Goal: Task Accomplishment & Management: Use online tool/utility

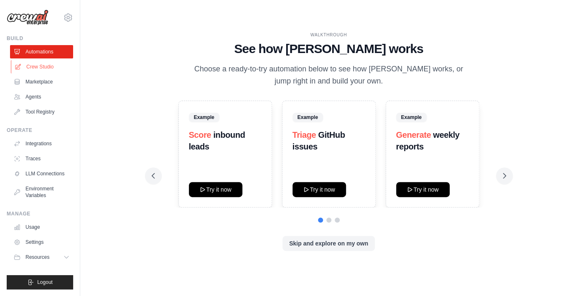
click at [30, 66] on link "Crew Studio" at bounding box center [42, 66] width 63 height 13
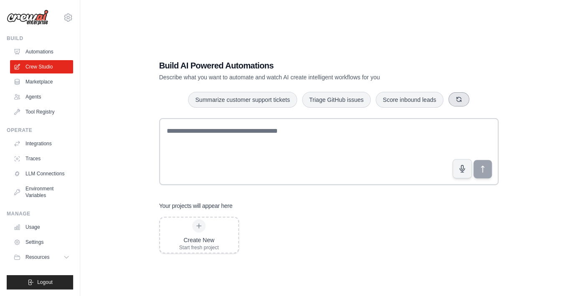
click at [463, 99] on button "button" at bounding box center [458, 99] width 21 height 14
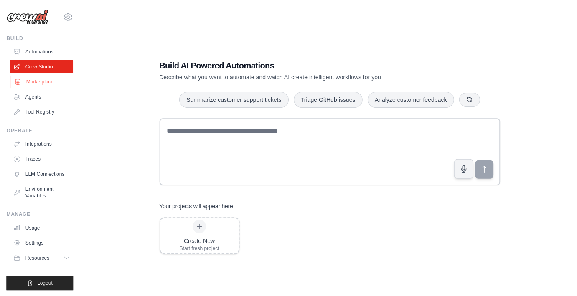
click at [61, 88] on link "Marketplace" at bounding box center [42, 81] width 63 height 13
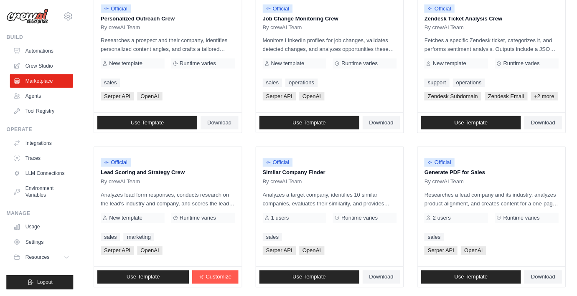
scroll to position [478, 0]
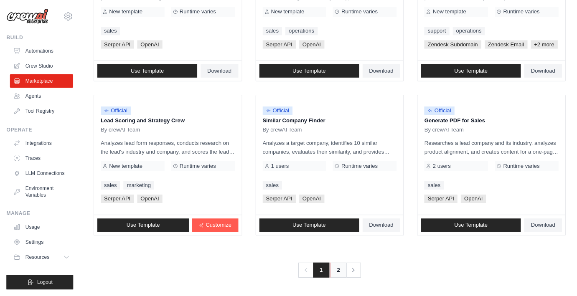
click at [337, 272] on link "2" at bounding box center [337, 270] width 17 height 15
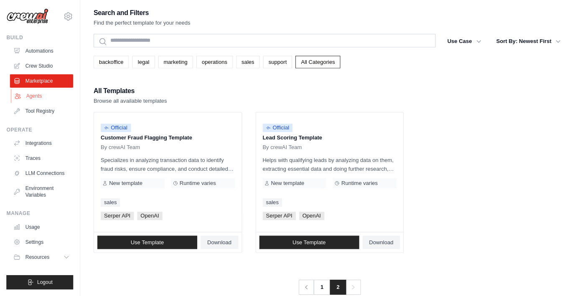
click at [45, 97] on link "Agents" at bounding box center [42, 96] width 63 height 13
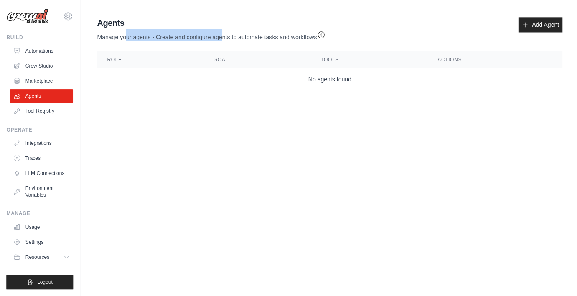
drag, startPoint x: 127, startPoint y: 37, endPoint x: 221, endPoint y: 41, distance: 94.1
click at [221, 41] on p "Manage your agents - Create and configure agents to automate tasks and workflows" at bounding box center [210, 36] width 227 height 12
click at [61, 107] on link "Tool Registry" at bounding box center [42, 111] width 63 height 13
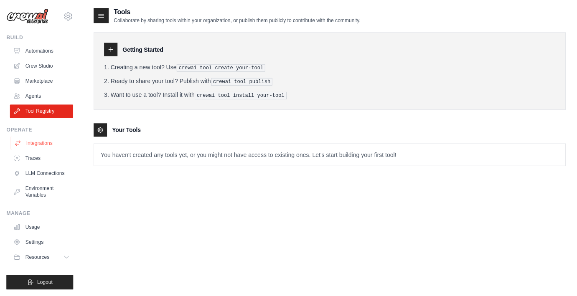
click at [36, 147] on link "Integrations" at bounding box center [42, 143] width 63 height 13
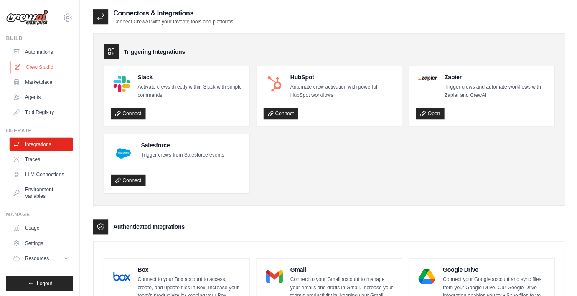
click at [55, 63] on link "Crew Studio" at bounding box center [42, 66] width 63 height 13
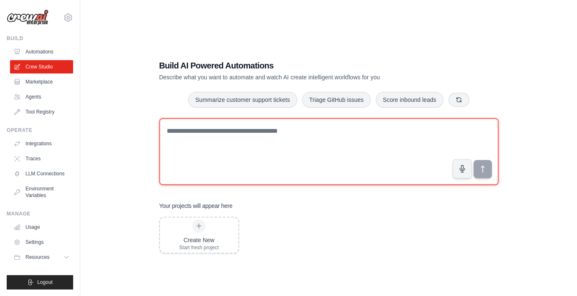
drag, startPoint x: 226, startPoint y: 138, endPoint x: 267, endPoint y: 186, distance: 62.3
click at [267, 185] on textarea at bounding box center [328, 151] width 339 height 67
type textarea "*"
type textarea "**********"
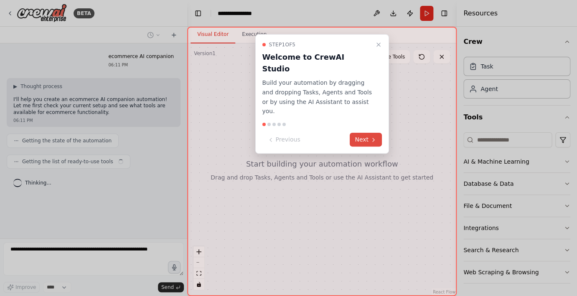
click at [361, 133] on button "Next" at bounding box center [366, 140] width 32 height 14
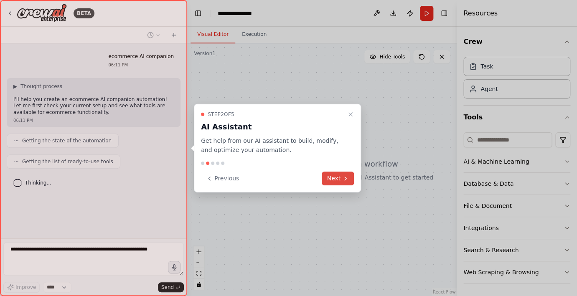
click at [345, 179] on icon at bounding box center [346, 178] width 2 height 3
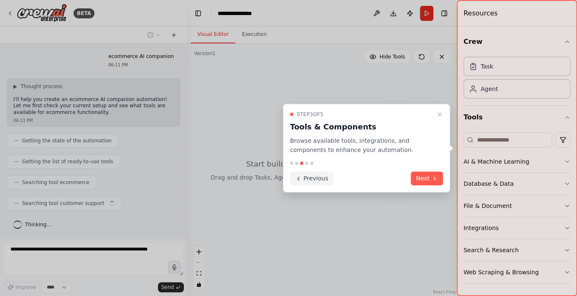
click at [315, 182] on button "Previous" at bounding box center [311, 179] width 43 height 14
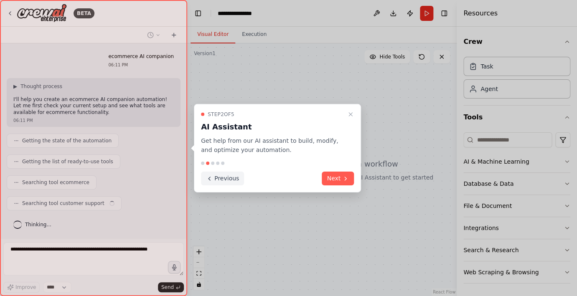
click at [315, 182] on div "Previous Next" at bounding box center [277, 179] width 153 height 14
click at [235, 184] on button "Previous" at bounding box center [222, 179] width 43 height 14
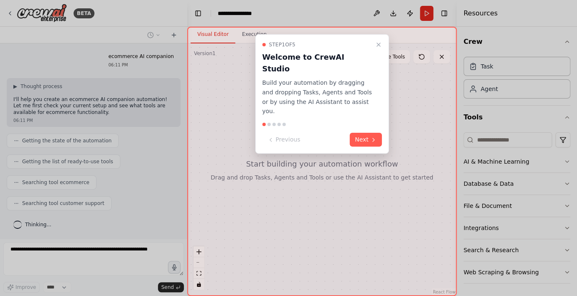
scroll to position [20, 0]
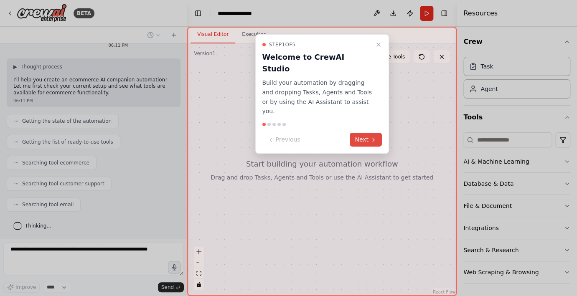
click at [361, 133] on button "Next" at bounding box center [366, 140] width 32 height 14
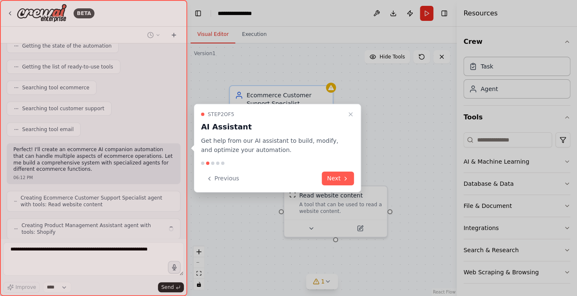
scroll to position [122, 0]
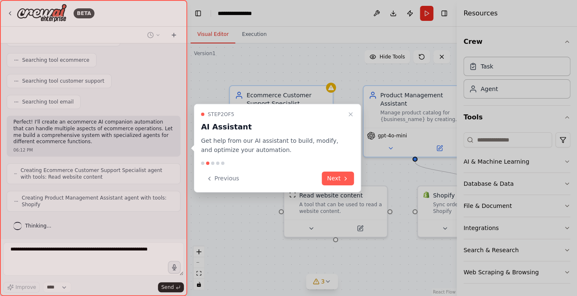
click at [361, 123] on div "Step 2 of 5 AI Assistant Get help from our AI assistant to build, modify, and o…" at bounding box center [277, 148] width 167 height 89
click at [345, 174] on button "Next" at bounding box center [338, 179] width 32 height 14
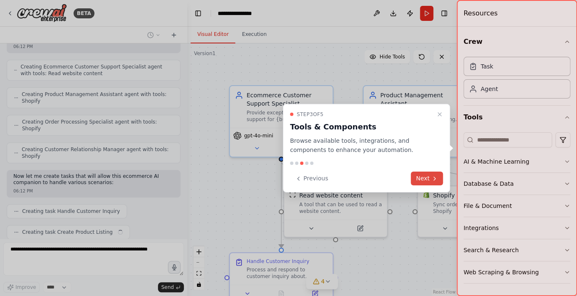
scroll to position [247, 0]
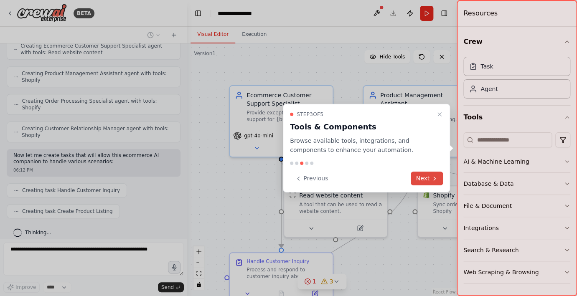
click at [431, 178] on icon at bounding box center [434, 178] width 7 height 7
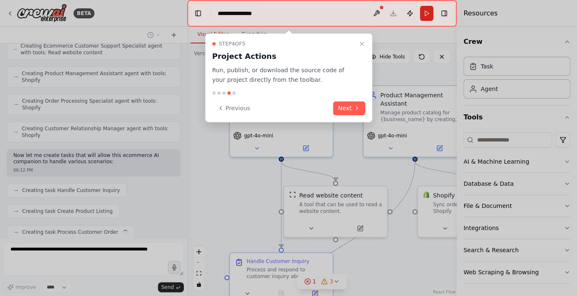
scroll to position [268, 0]
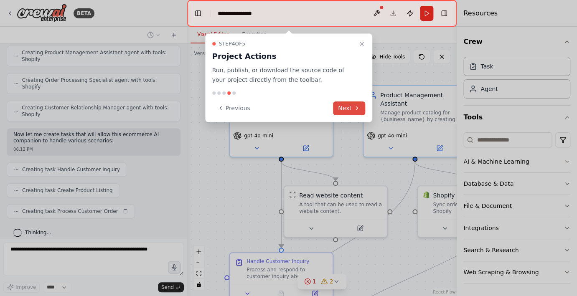
click at [342, 113] on button "Next" at bounding box center [349, 109] width 32 height 14
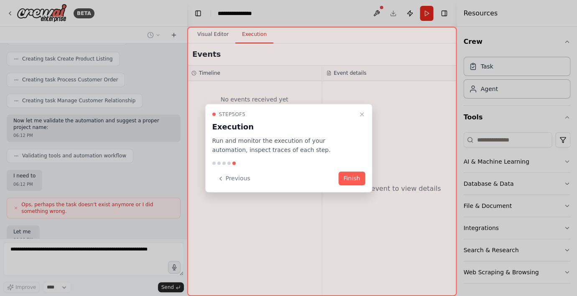
scroll to position [447, 0]
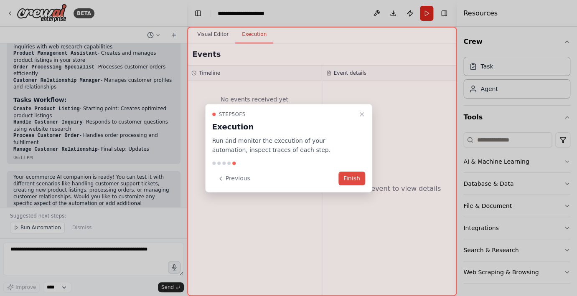
click at [349, 181] on button "Finish" at bounding box center [351, 179] width 27 height 14
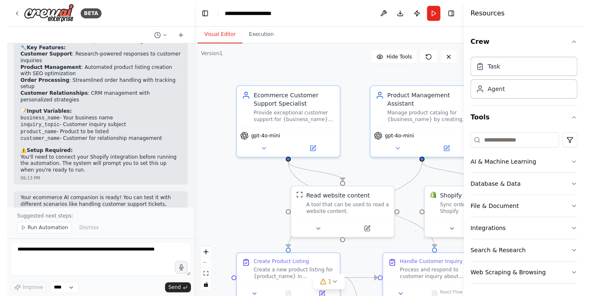
scroll to position [1104, 0]
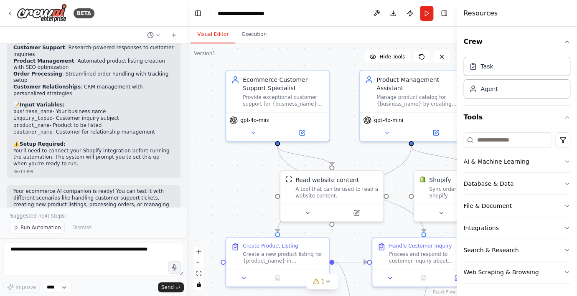
drag, startPoint x: 187, startPoint y: 190, endPoint x: 183, endPoint y: 174, distance: 15.9
click at [187, 174] on div ".deletable-edge-delete-btn { width: 20px; height: 20px; border: 0px solid #ffff…" at bounding box center [321, 169] width 269 height 253
click at [488, 14] on h4 "Resources" at bounding box center [480, 13] width 34 height 10
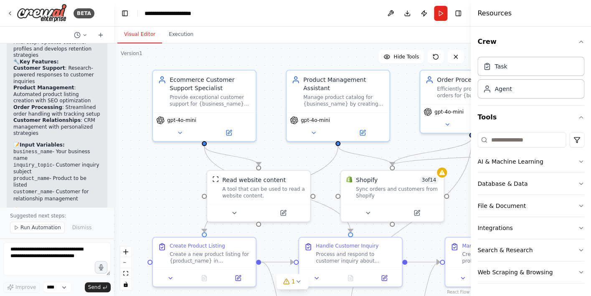
scroll to position [1417, 0]
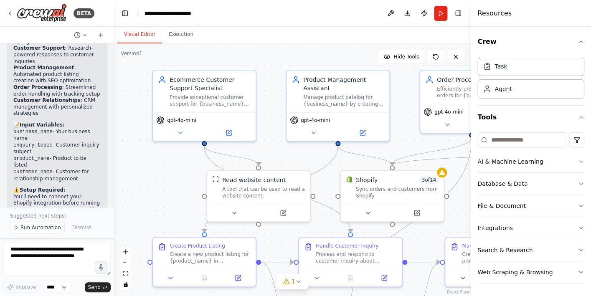
drag, startPoint x: 185, startPoint y: 91, endPoint x: 114, endPoint y: 71, distance: 73.3
click at [114, 71] on div "BETA ecommerce AI companion 06:11 PM ▶ Thought process I'll help you create an …" at bounding box center [295, 148] width 591 height 296
click at [457, 16] on button "Toggle Right Sidebar" at bounding box center [458, 14] width 12 height 12
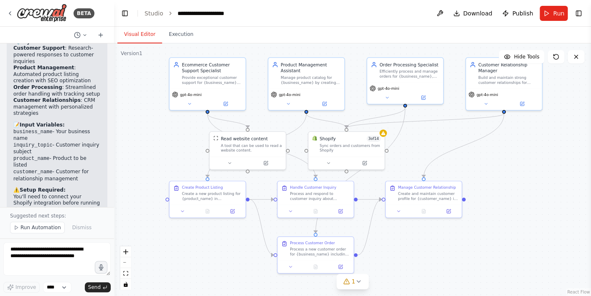
drag, startPoint x: 518, startPoint y: 162, endPoint x: 436, endPoint y: 140, distance: 85.2
click at [436, 140] on div ".deletable-edge-delete-btn { width: 20px; height: 20px; border: 0px solid #ffff…" at bounding box center [352, 169] width 477 height 253
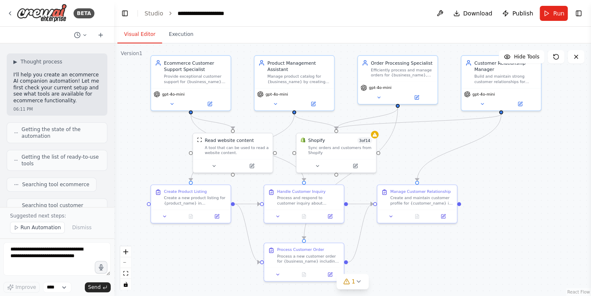
scroll to position [30, 0]
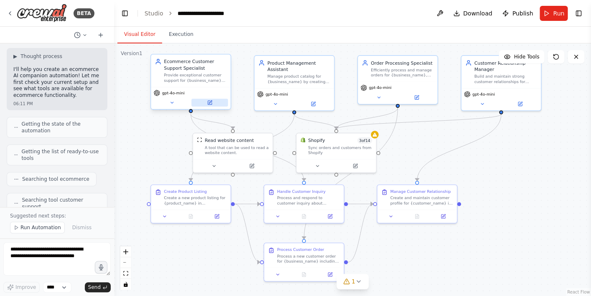
click at [209, 106] on button at bounding box center [209, 103] width 36 height 8
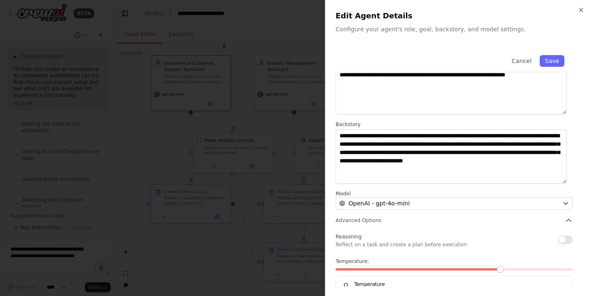
scroll to position [82, 0]
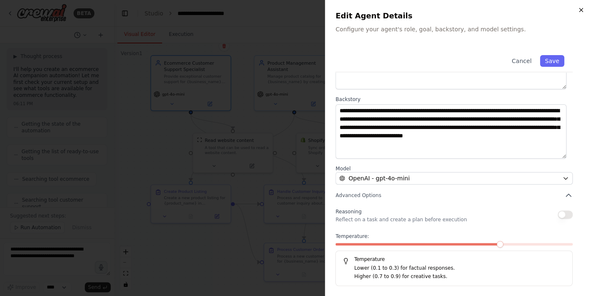
click at [576, 10] on icon "button" at bounding box center [581, 10] width 7 height 7
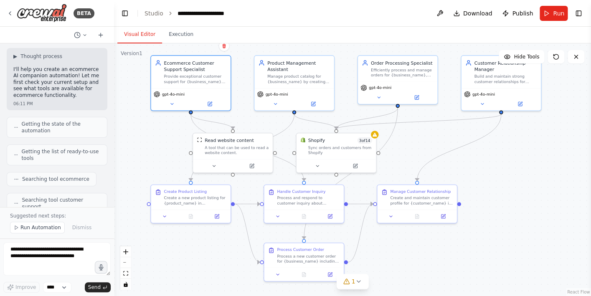
scroll to position [30, 0]
click at [302, 86] on div "Product Management Assistant Manage product catalog for {business_name} by crea…" at bounding box center [293, 70] width 79 height 32
click at [314, 102] on icon at bounding box center [313, 102] width 3 height 3
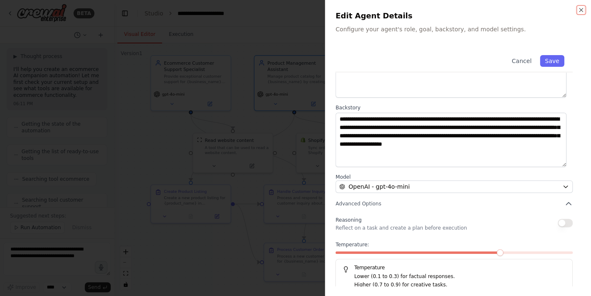
scroll to position [82, 0]
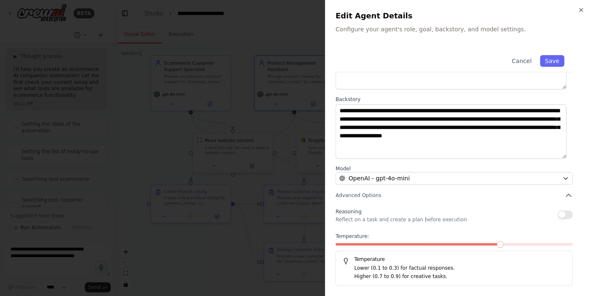
click at [576, 8] on div "**********" at bounding box center [458, 148] width 266 height 296
click at [576, 11] on icon "button" at bounding box center [580, 9] width 3 height 3
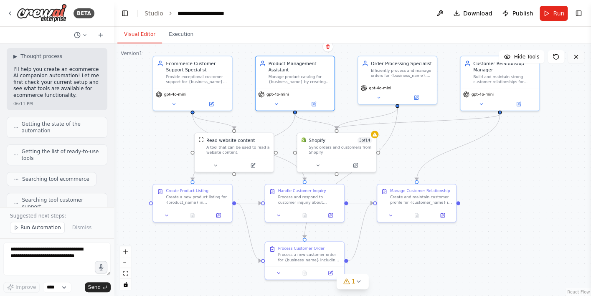
click at [576, 53] on button at bounding box center [576, 56] width 17 height 13
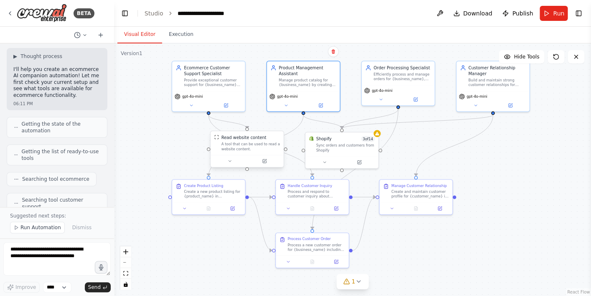
click at [259, 150] on div "A tool that can be used to read a website content." at bounding box center [250, 147] width 58 height 10
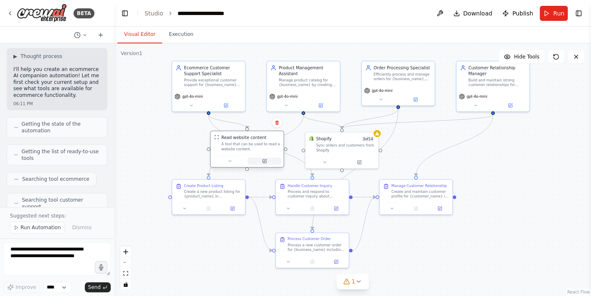
click at [264, 163] on icon at bounding box center [265, 162] width 4 height 4
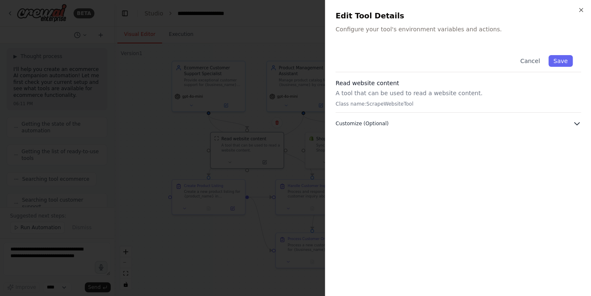
click at [398, 127] on button "Customize (Optional)" at bounding box center [458, 123] width 246 height 8
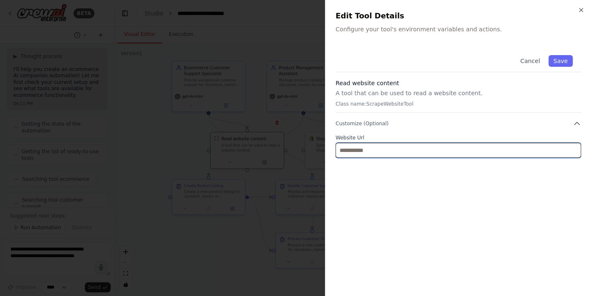
click at [449, 154] on input "text" at bounding box center [458, 150] width 246 height 15
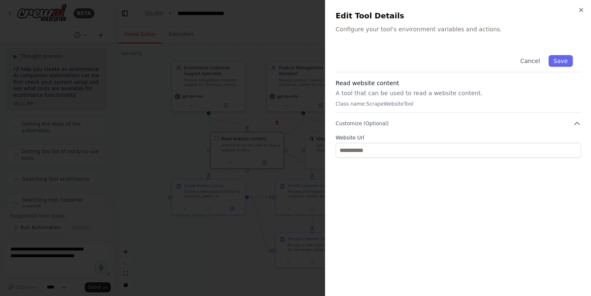
click at [576, 8] on div "Close Edit Tool Details Configure your tool's environment variables and actions…" at bounding box center [458, 148] width 266 height 296
click at [539, 63] on button "Cancel" at bounding box center [530, 61] width 30 height 12
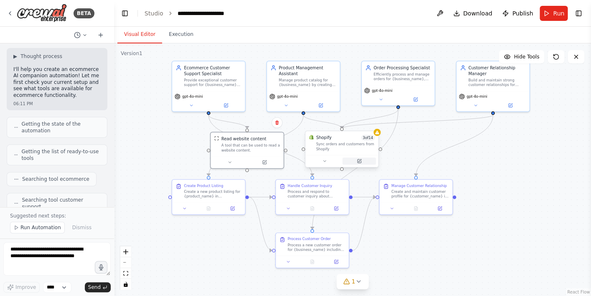
click at [358, 162] on icon at bounding box center [360, 162] width 4 height 4
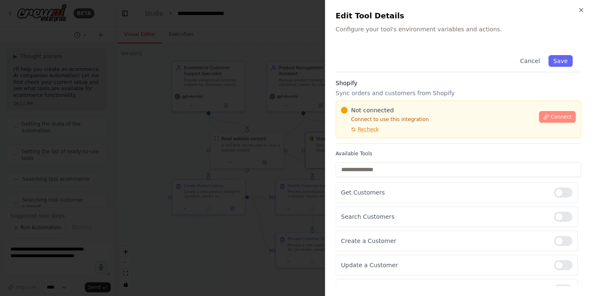
click at [546, 116] on icon at bounding box center [546, 116] width 5 height 5
click at [246, 120] on div at bounding box center [295, 148] width 591 height 296
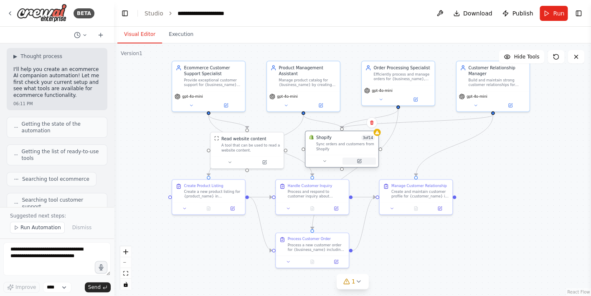
click at [367, 163] on button at bounding box center [359, 160] width 33 height 7
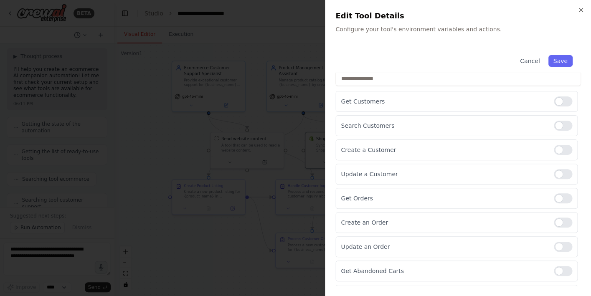
scroll to position [232, 0]
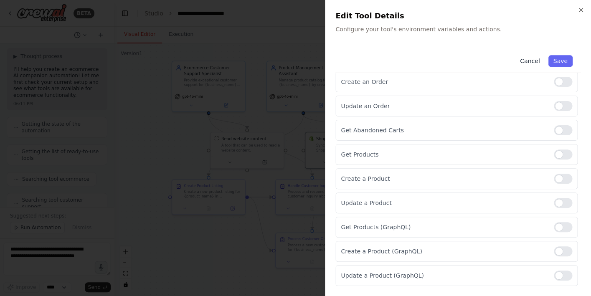
click at [531, 61] on button "Cancel" at bounding box center [530, 61] width 30 height 12
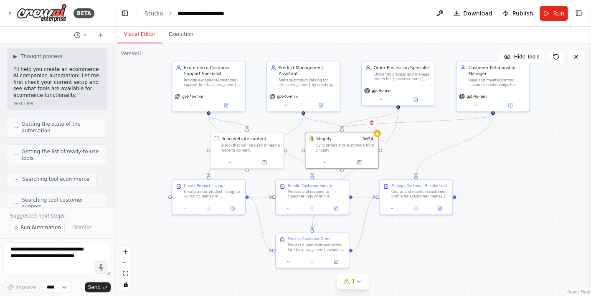
scroll to position [30, 0]
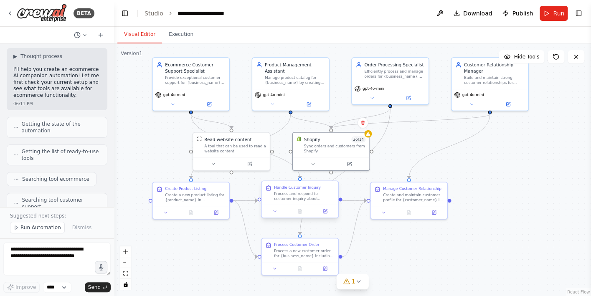
click at [329, 218] on div "Handle Customer Inquiry Process and respond to customer inquiry about {inquiry_…" at bounding box center [300, 199] width 78 height 38
click at [324, 215] on button at bounding box center [324, 212] width 21 height 8
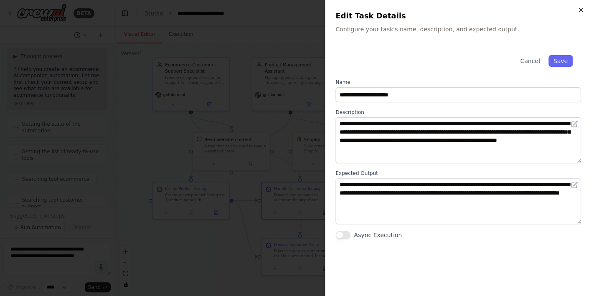
click at [576, 8] on icon "button" at bounding box center [581, 10] width 7 height 7
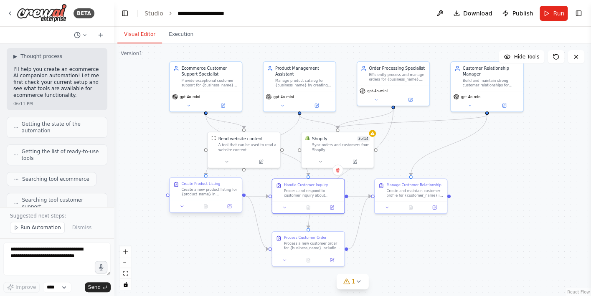
click at [220, 193] on div "Create a new product listing for {product_name} in {business_name}'s store. Inc…" at bounding box center [209, 192] width 57 height 9
click at [231, 206] on icon at bounding box center [230, 205] width 3 height 3
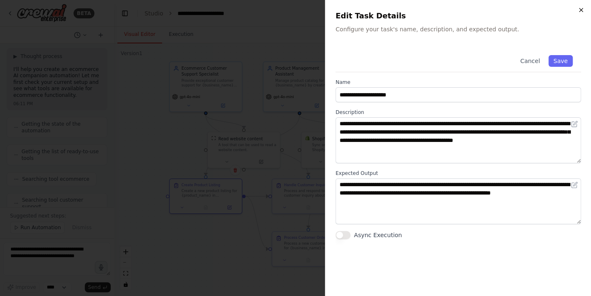
click at [576, 11] on icon "button" at bounding box center [581, 10] width 7 height 7
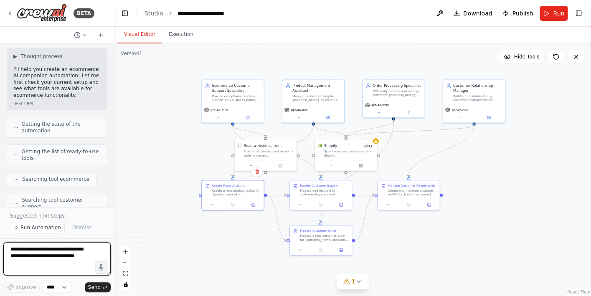
click at [30, 260] on textarea at bounding box center [56, 258] width 107 height 33
drag, startPoint x: 84, startPoint y: 262, endPoint x: 6, endPoint y: 245, distance: 79.4
click at [6, 245] on textarea at bounding box center [56, 258] width 107 height 33
click at [27, 254] on textarea at bounding box center [56, 258] width 107 height 33
type textarea "**********"
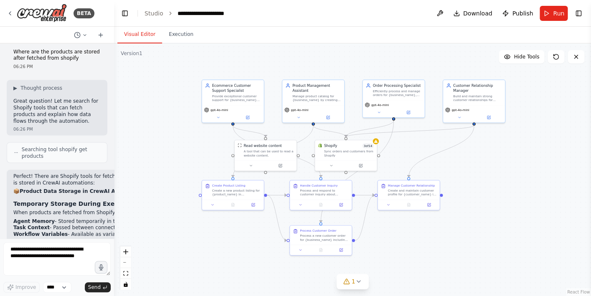
scroll to position [1702, 0]
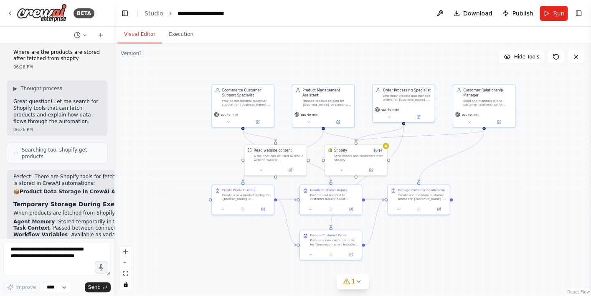
drag, startPoint x: 117, startPoint y: 107, endPoint x: 127, endPoint y: 111, distance: 11.0
click at [127, 111] on div ".deletable-edge-delete-btn { width: 20px; height: 20px; border: 0px solid #ffff…" at bounding box center [352, 169] width 477 height 253
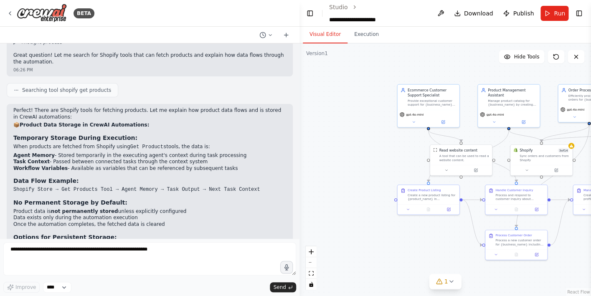
scroll to position [1120, 0]
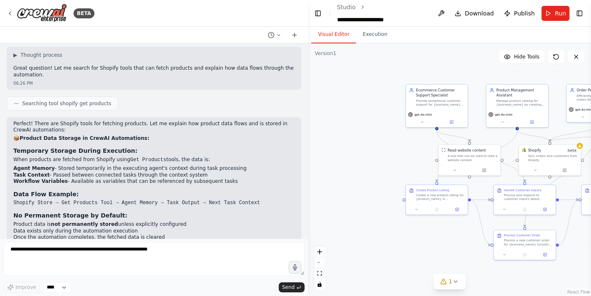
drag, startPoint x: 114, startPoint y: 110, endPoint x: 350, endPoint y: 135, distance: 237.7
click at [350, 135] on div "BETA ecommerce AI companion 06:11 PM ▶ Thought process I'll help you create an …" at bounding box center [295, 148] width 591 height 296
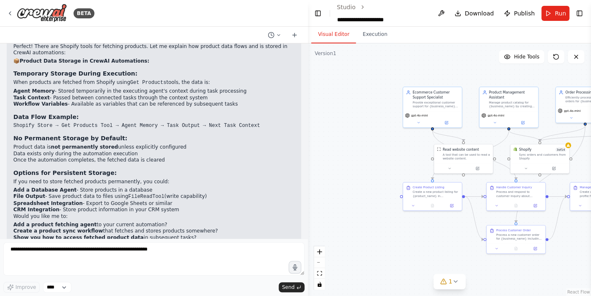
scroll to position [1219, 0]
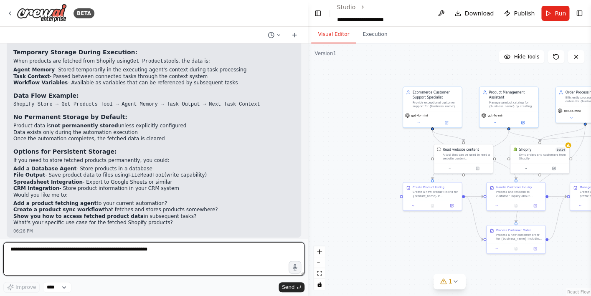
click at [98, 256] on textarea at bounding box center [153, 258] width 301 height 33
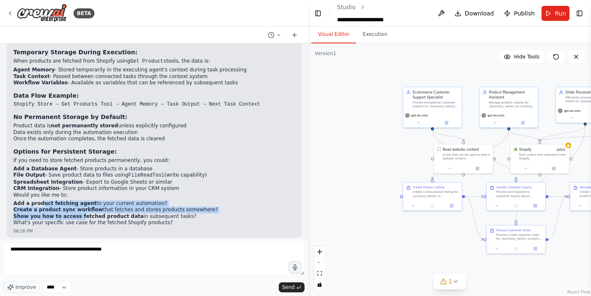
drag, startPoint x: 40, startPoint y: 199, endPoint x: 78, endPoint y: 211, distance: 40.2
click at [78, 211] on ol "Add a product fetching agent to your current automation? Create a product sync …" at bounding box center [153, 211] width 281 height 20
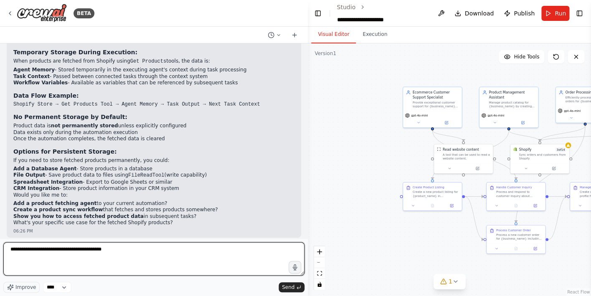
click at [41, 253] on textarea "**********" at bounding box center [153, 258] width 301 height 33
click at [117, 253] on textarea "**********" at bounding box center [153, 258] width 301 height 33
type textarea "**********"
click at [70, 253] on textarea "**********" at bounding box center [153, 258] width 301 height 33
click at [135, 255] on textarea "**********" at bounding box center [153, 258] width 301 height 33
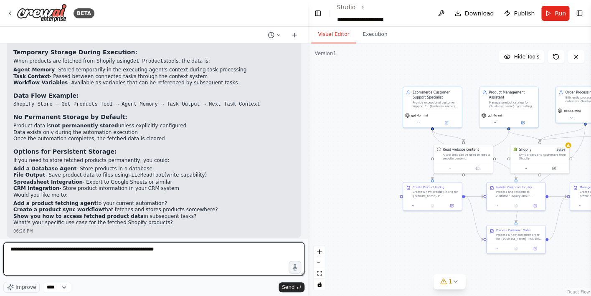
type textarea "**********"
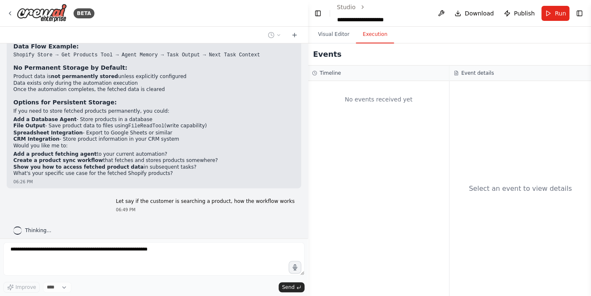
click at [379, 37] on button "Execution" at bounding box center [375, 35] width 38 height 18
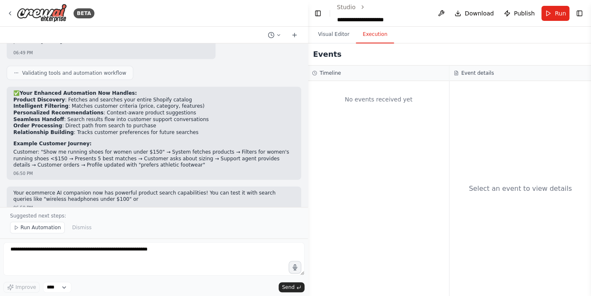
scroll to position [1885, 0]
